Goal: Manage account settings

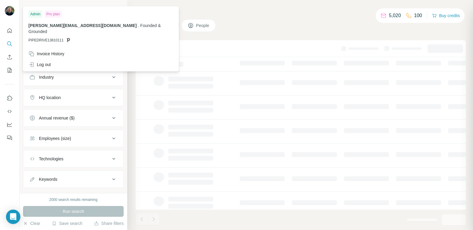
click at [13, 12] on img at bounding box center [10, 11] width 10 height 10
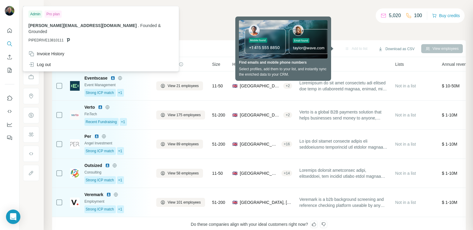
drag, startPoint x: 434, startPoint y: 30, endPoint x: 326, endPoint y: 40, distance: 107.8
click at [430, 30] on div "Companies People" at bounding box center [259, 25] width 414 height 13
click at [53, 15] on div "Pro plan" at bounding box center [53, 13] width 17 height 7
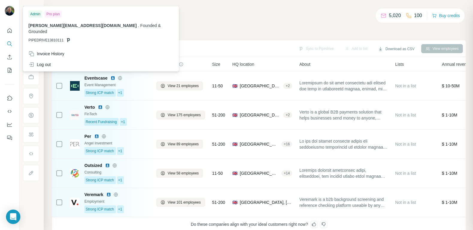
click at [42, 13] on div "Admin" at bounding box center [35, 13] width 14 height 7
click at [34, 12] on div "Admin" at bounding box center [35, 13] width 14 height 7
click at [46, 51] on div "Invoice History" at bounding box center [46, 54] width 36 height 6
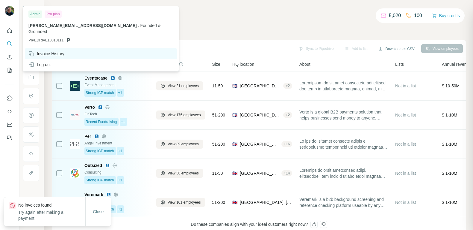
click at [49, 51] on div "Invoice History" at bounding box center [46, 54] width 36 height 6
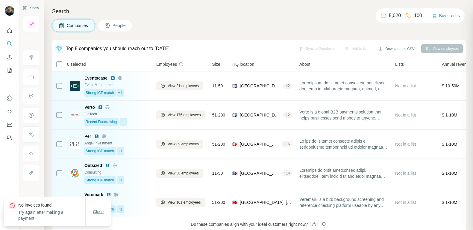
click at [98, 208] on span "Close" at bounding box center [98, 211] width 11 height 6
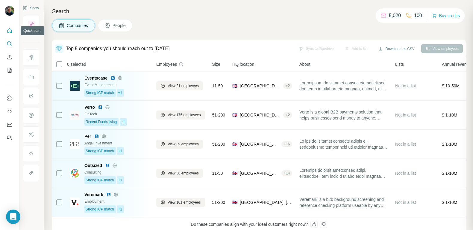
click at [10, 30] on icon "Quick start" at bounding box center [10, 31] width 6 height 6
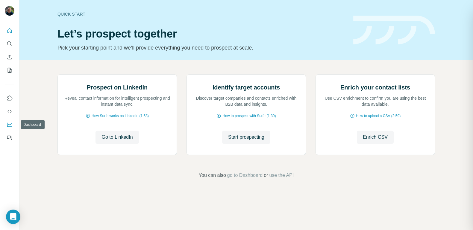
click at [11, 125] on icon "Dashboard" at bounding box center [10, 124] width 6 height 6
